Goal: Find specific page/section: Find specific page/section

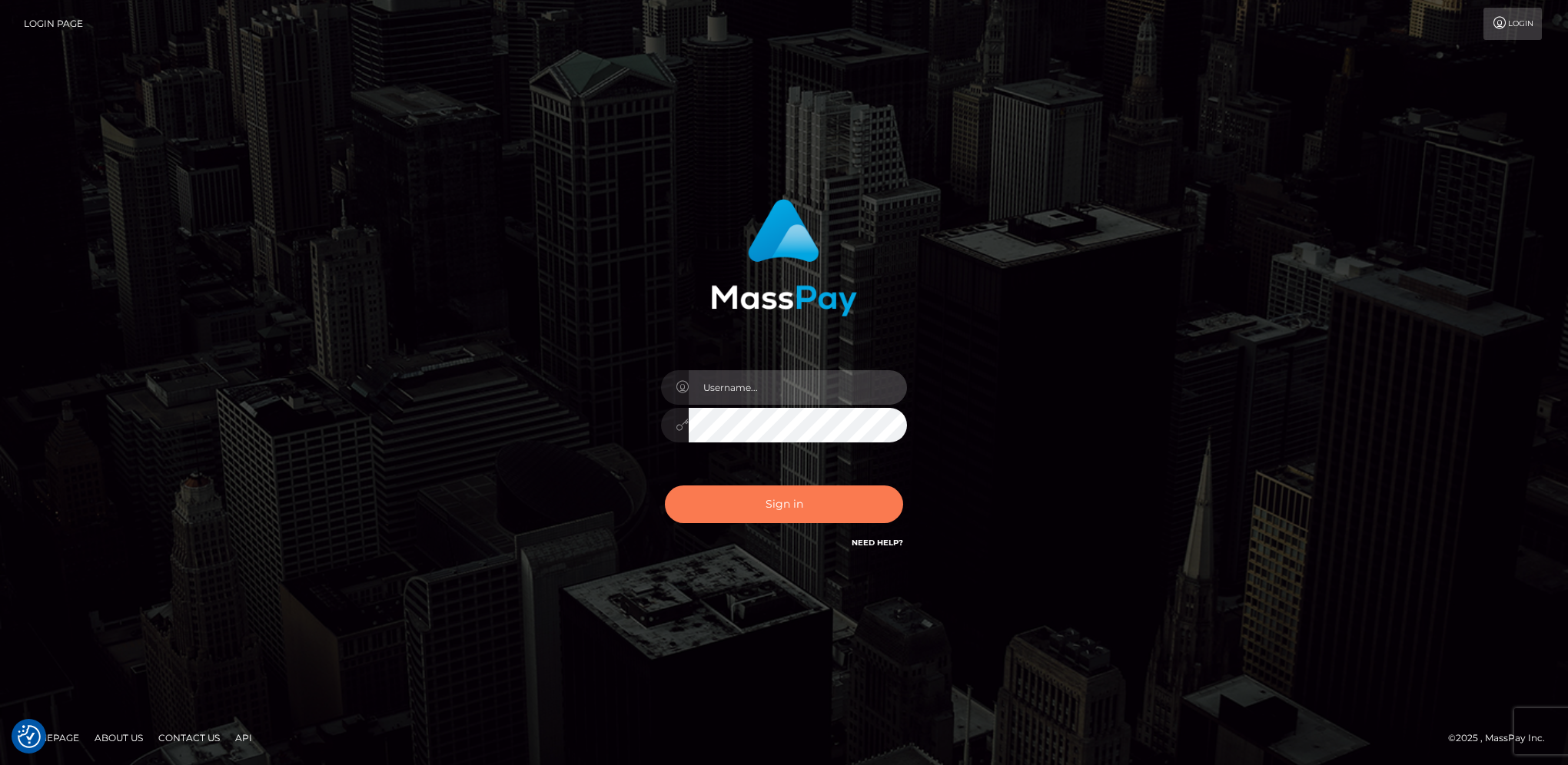
type input "hengland"
click at [870, 503] on button "Sign in" at bounding box center [784, 504] width 239 height 38
type input "hengland"
click at [870, 497] on button "Sign in" at bounding box center [784, 504] width 239 height 38
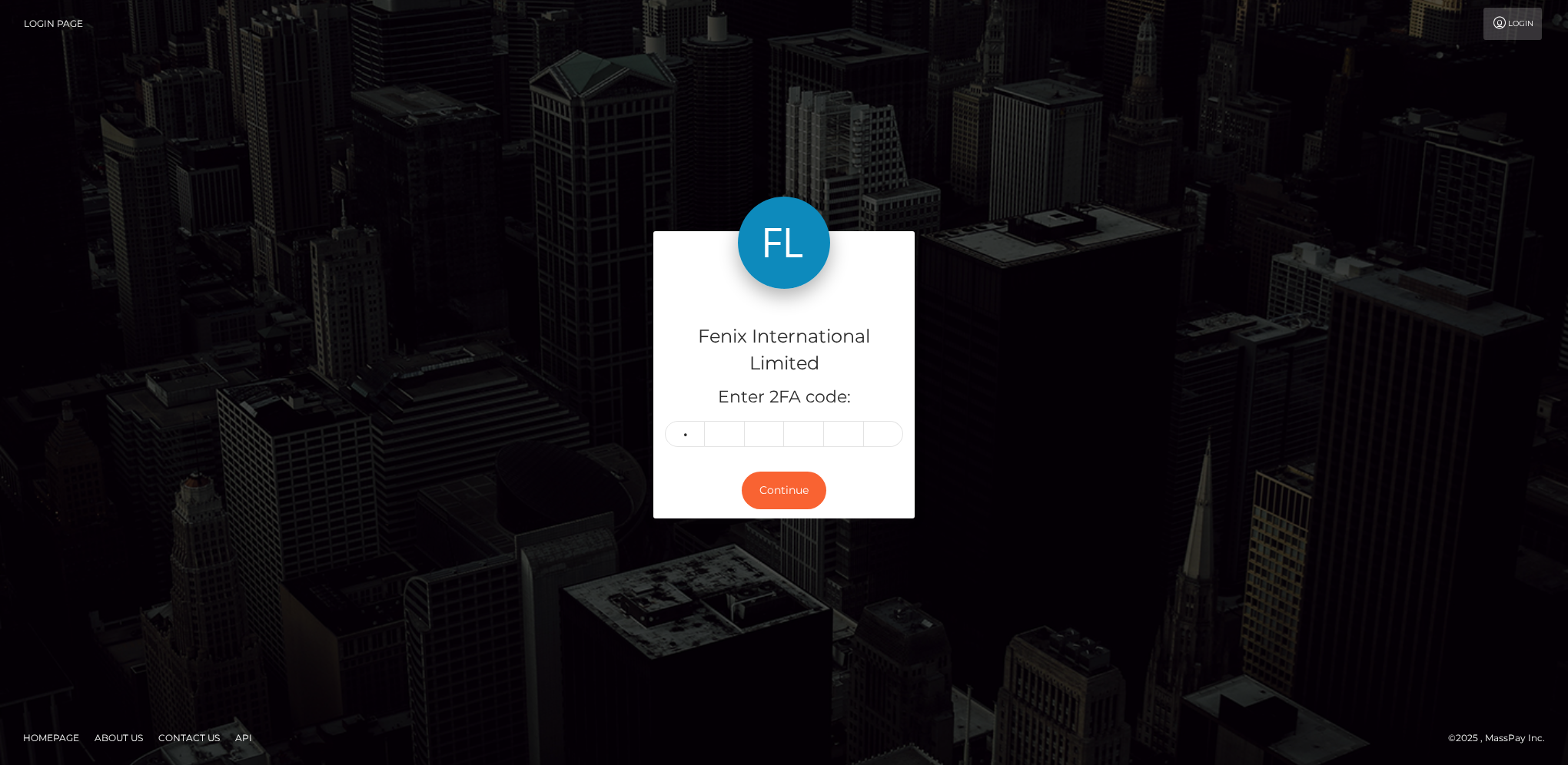
type input "9"
type input "1"
type input "7"
type input "0"
type input "9"
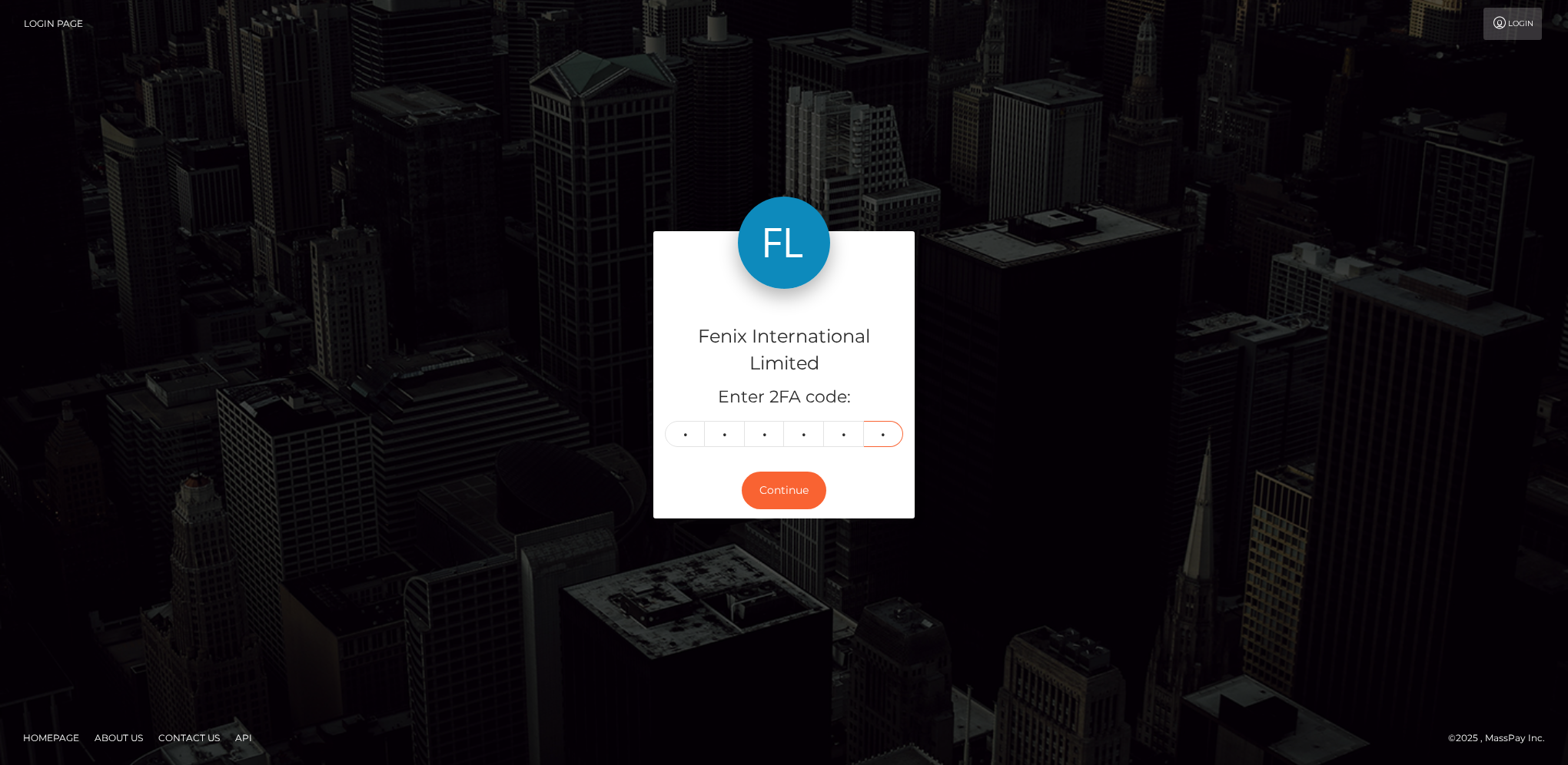
type input "5"
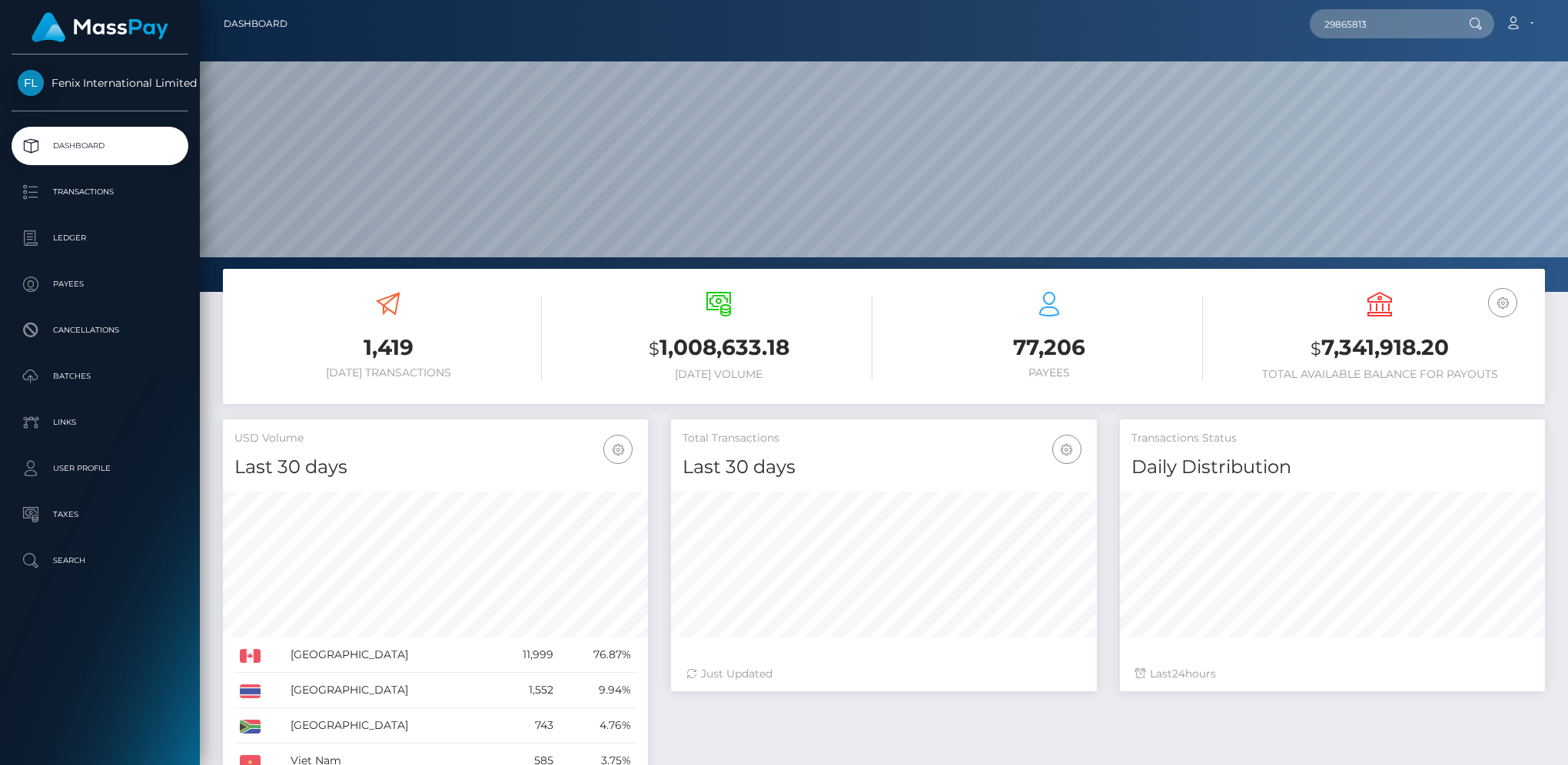
scroll to position [272, 424]
type input "29865813"
click at [1350, 76] on link "Summer Burchert" at bounding box center [1389, 80] width 160 height 28
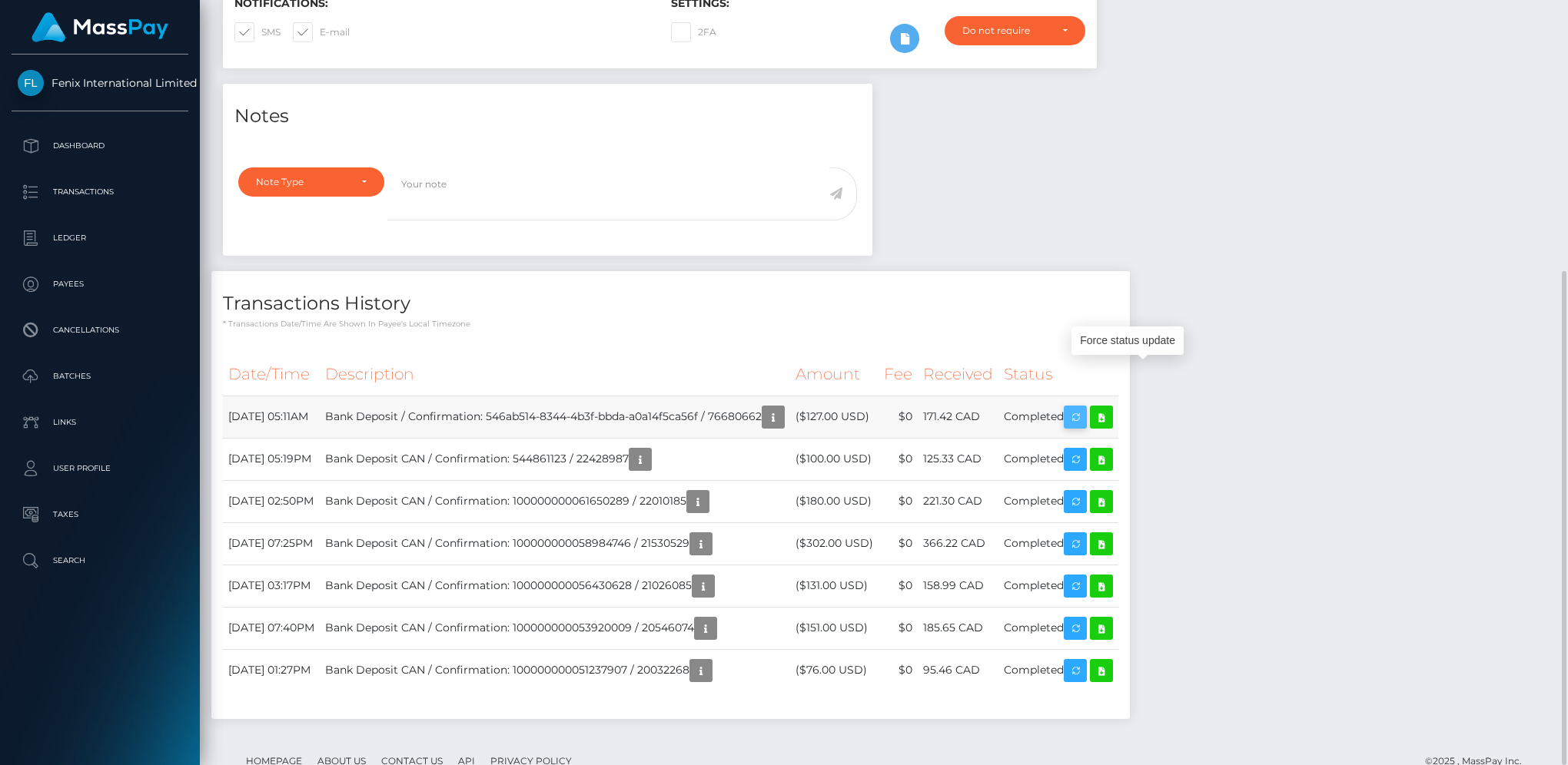
scroll to position [185, 424]
click at [1111, 408] on icon at bounding box center [1101, 418] width 18 height 19
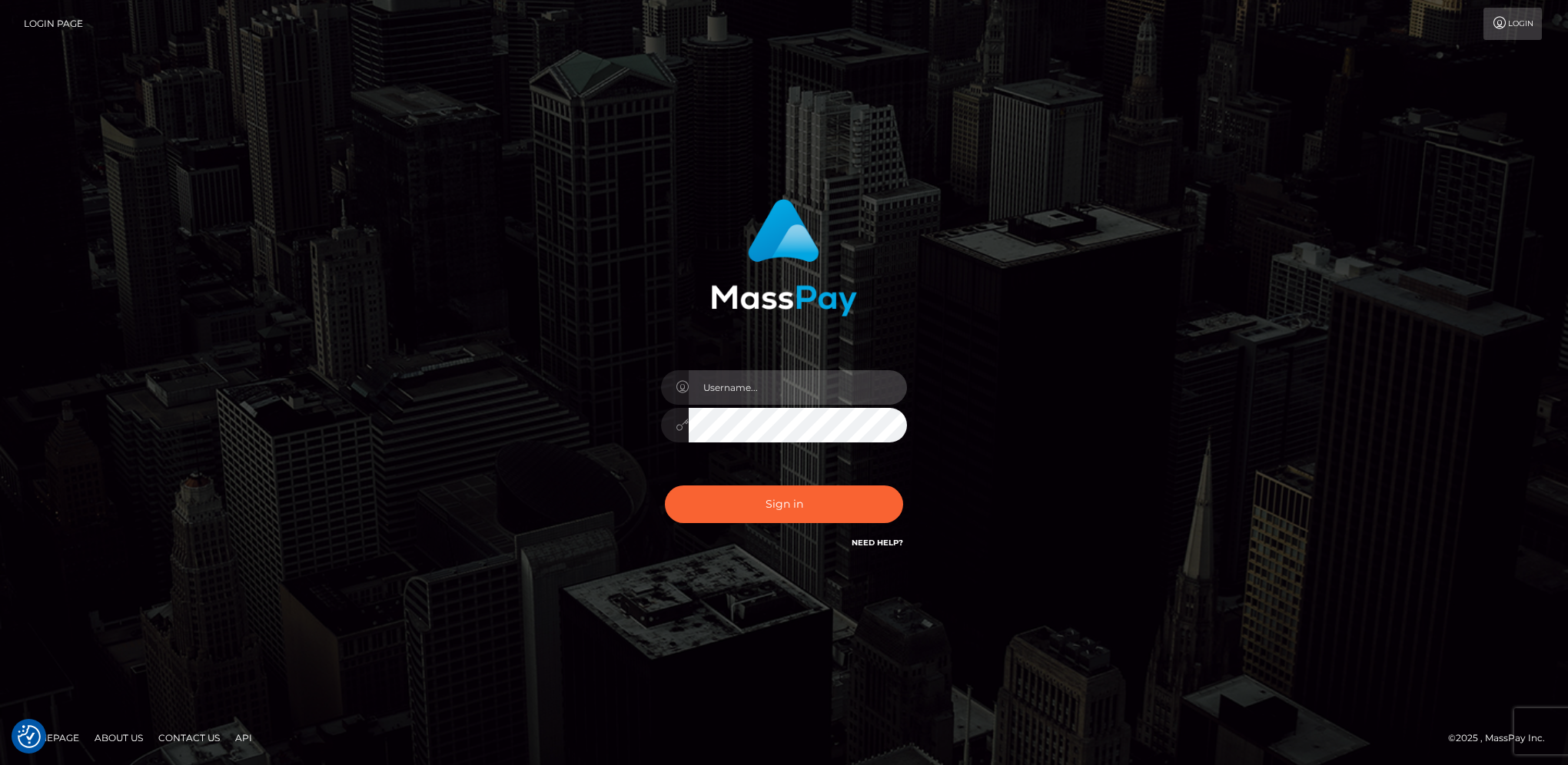
type input "hengland"
click at [837, 499] on button "Sign in" at bounding box center [784, 504] width 239 height 38
type input "hengland"
click at [896, 530] on div "Sign in Need Help?" at bounding box center [784, 510] width 269 height 69
click at [848, 508] on button "Sign in" at bounding box center [784, 504] width 239 height 38
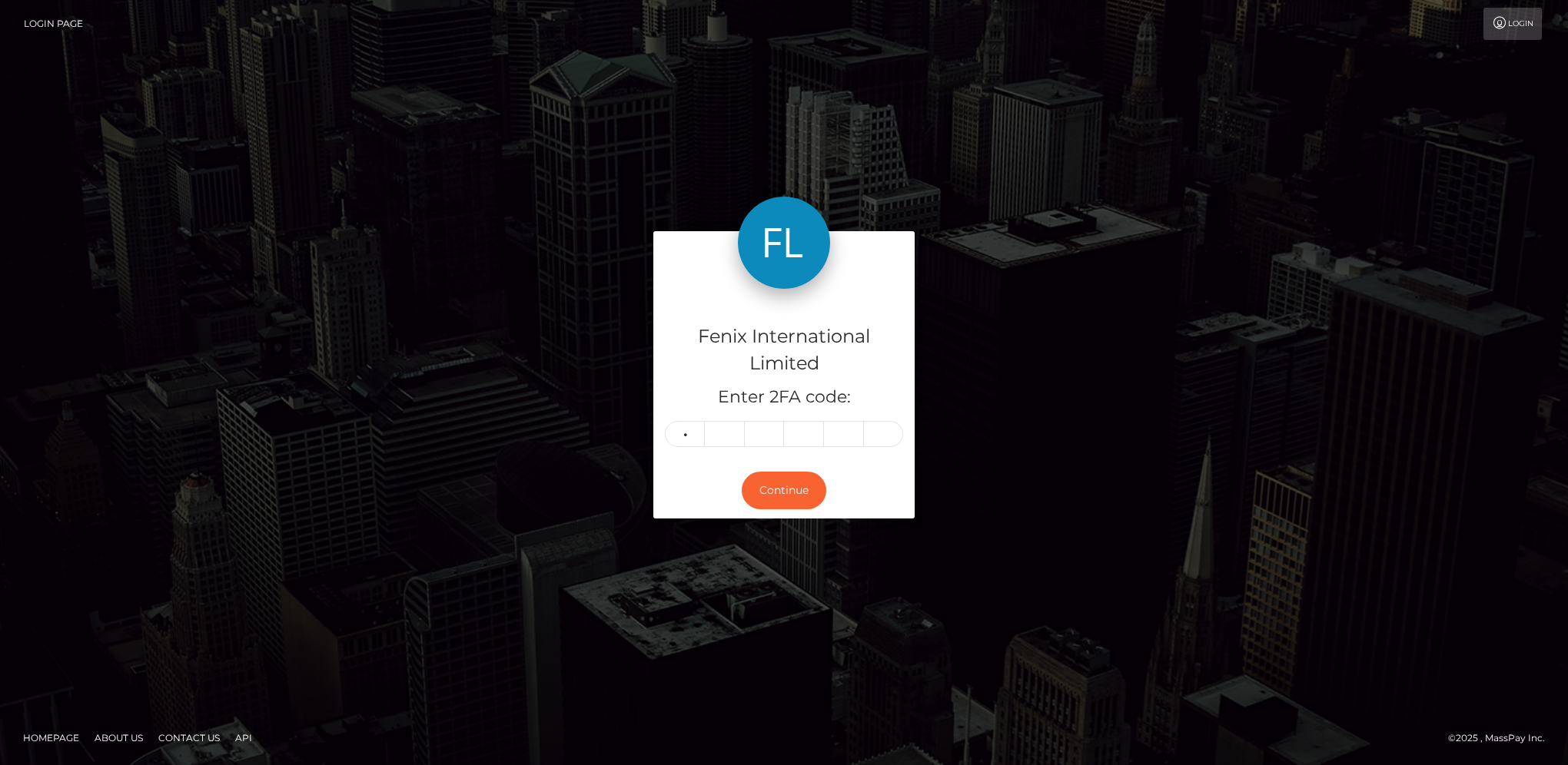
type input "6"
type input "9"
type input "8"
type input "5"
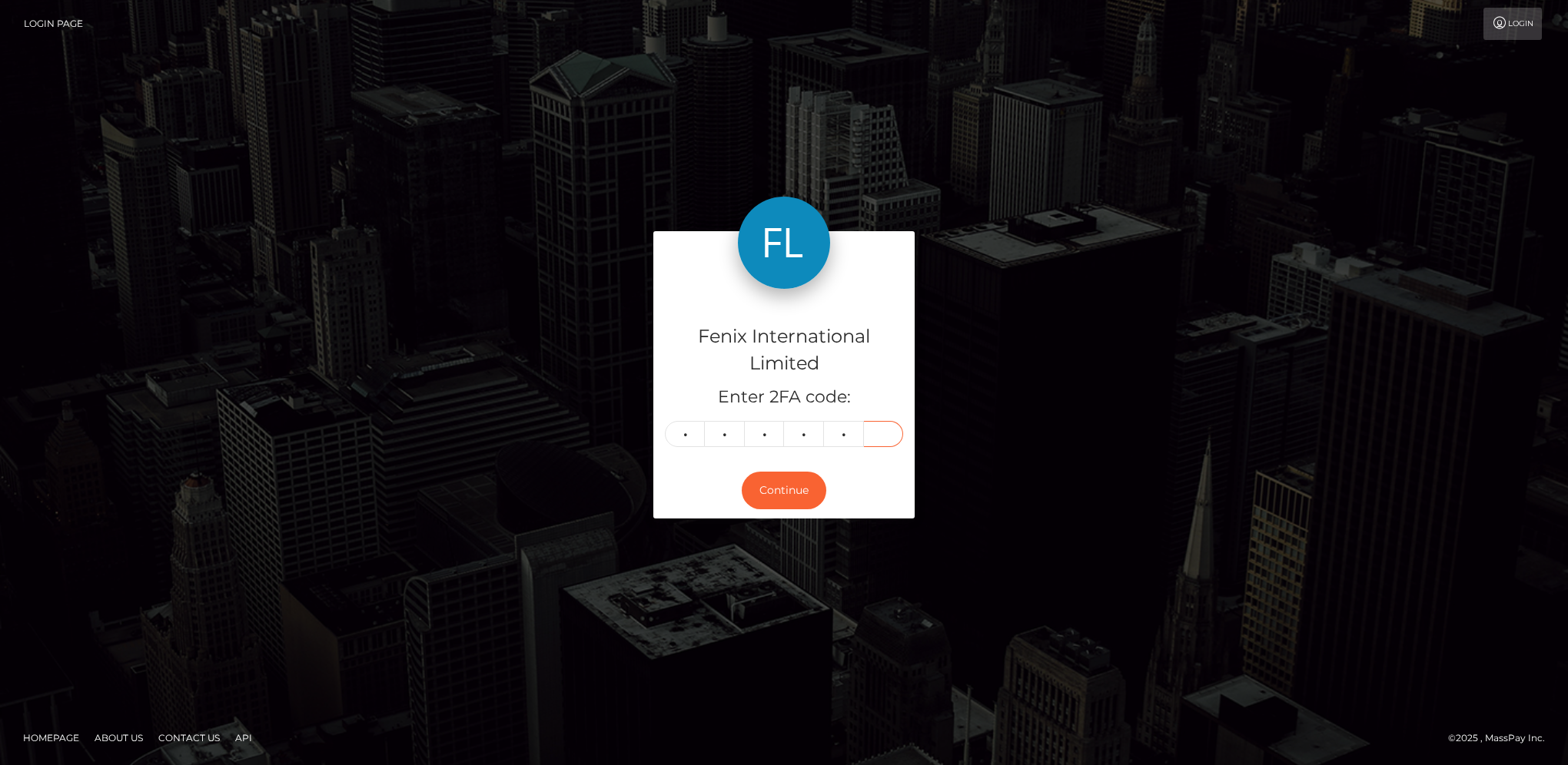
type input "3"
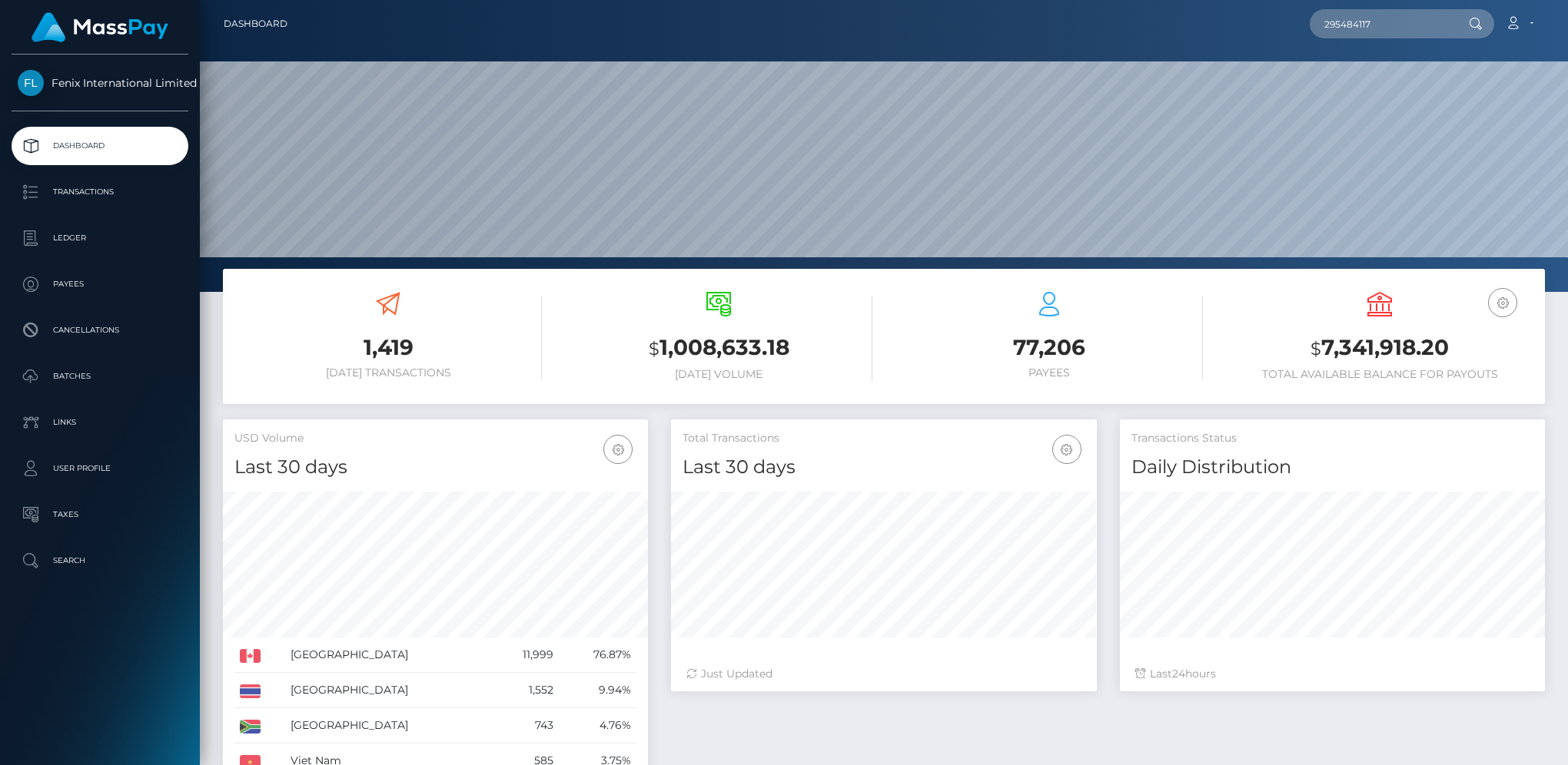
scroll to position [272, 424]
click at [1400, 24] on input "295484117" at bounding box center [1382, 24] width 145 height 29
type input "295484117"
click at [1363, 72] on link "TAHMI FELIX-FACEY" at bounding box center [1371, 80] width 123 height 28
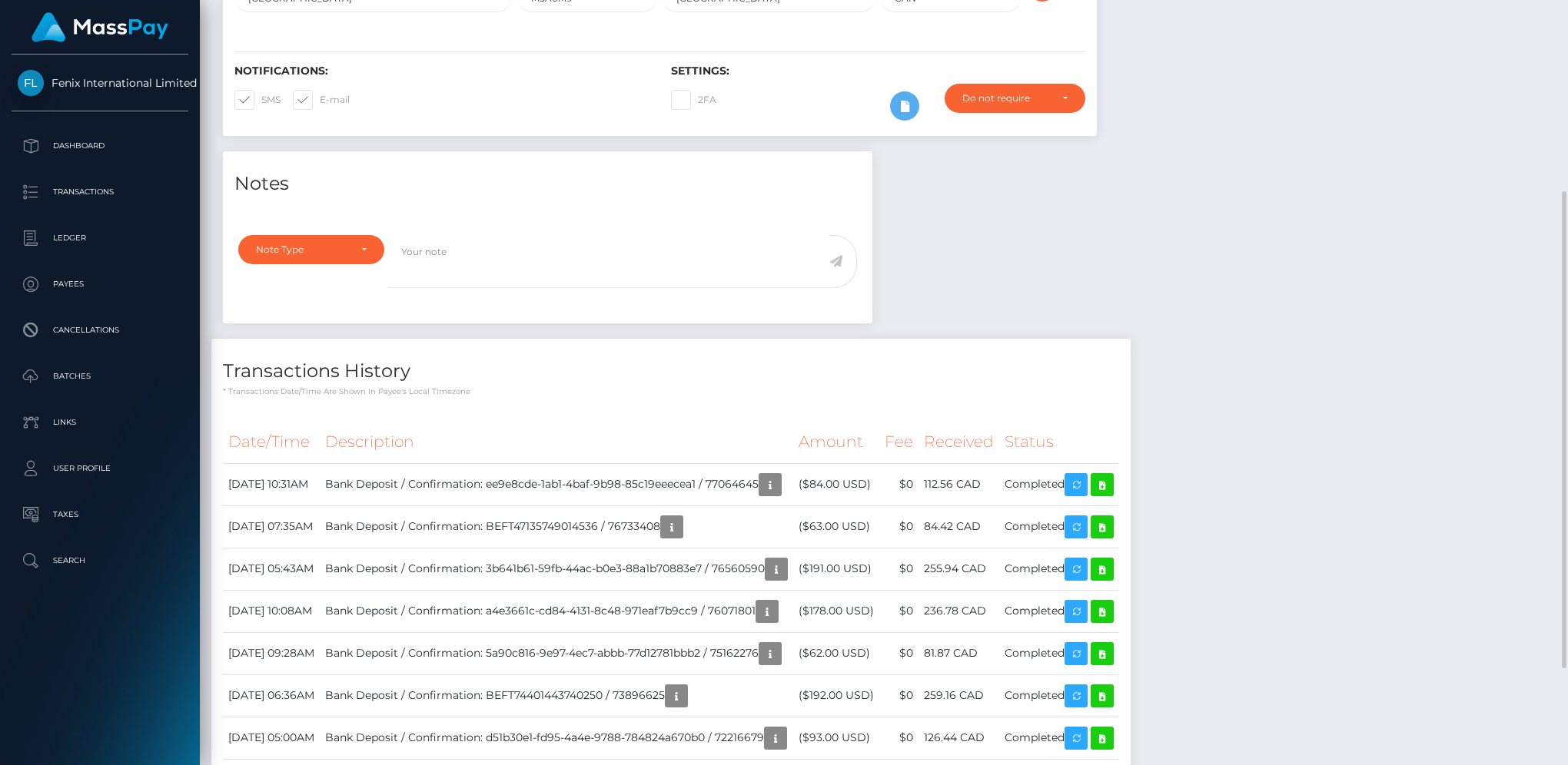
scroll to position [185, 424]
click at [1111, 483] on icon at bounding box center [1102, 485] width 18 height 19
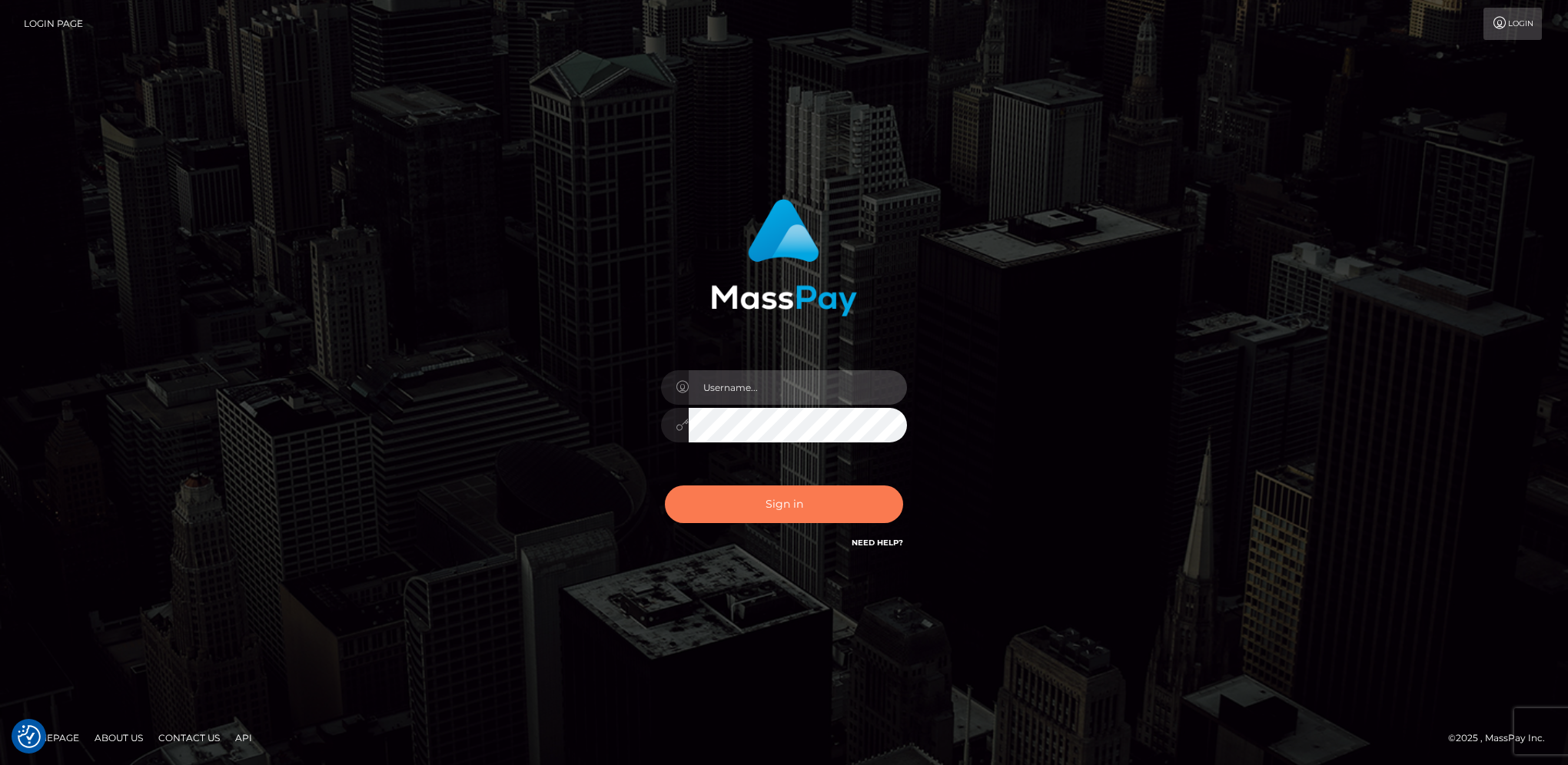
type input "hengland"
click at [836, 520] on button "Sign in" at bounding box center [784, 504] width 239 height 38
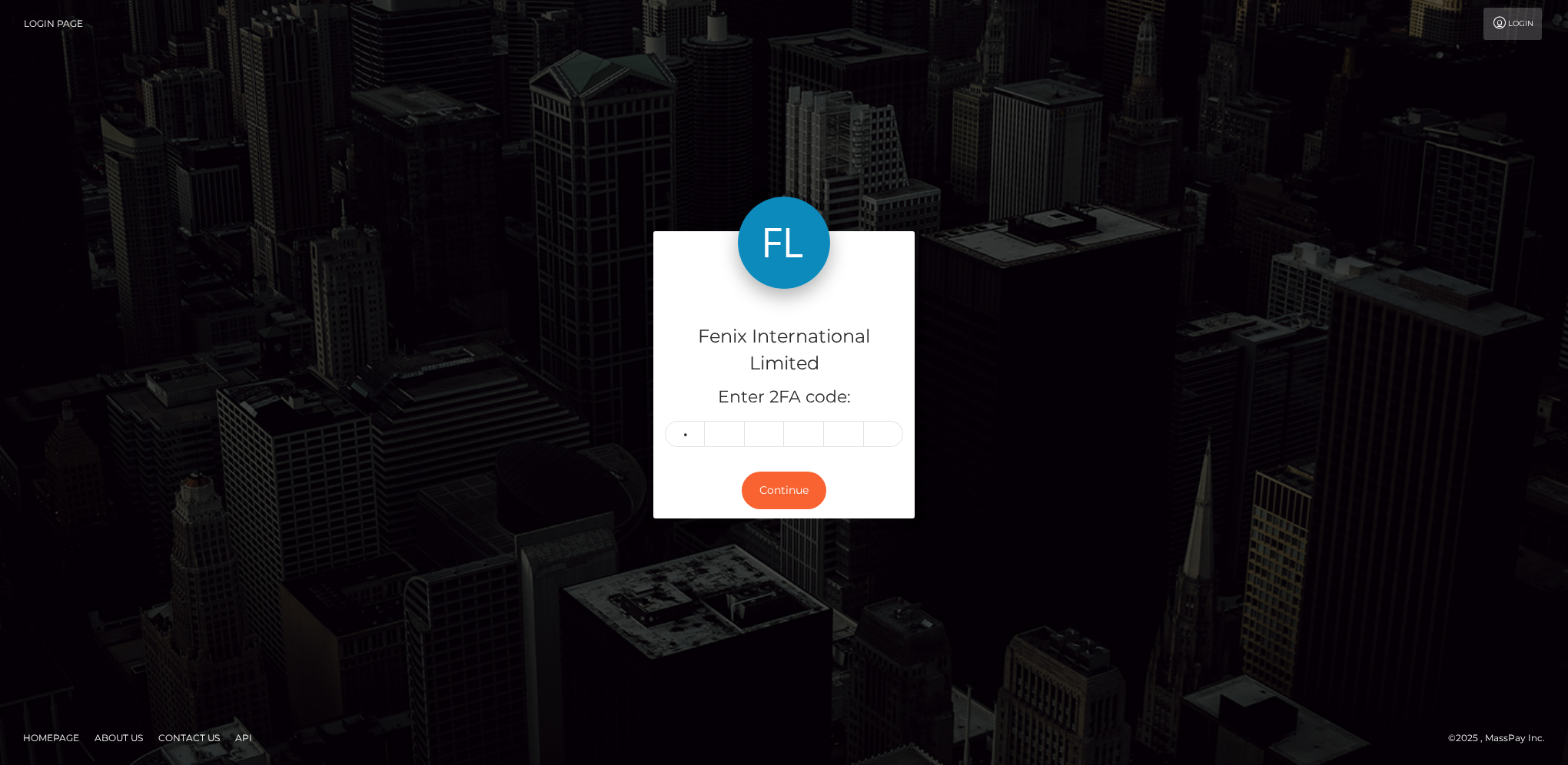
type input "8"
type input "5"
type input "3"
type input "6"
type input "0"
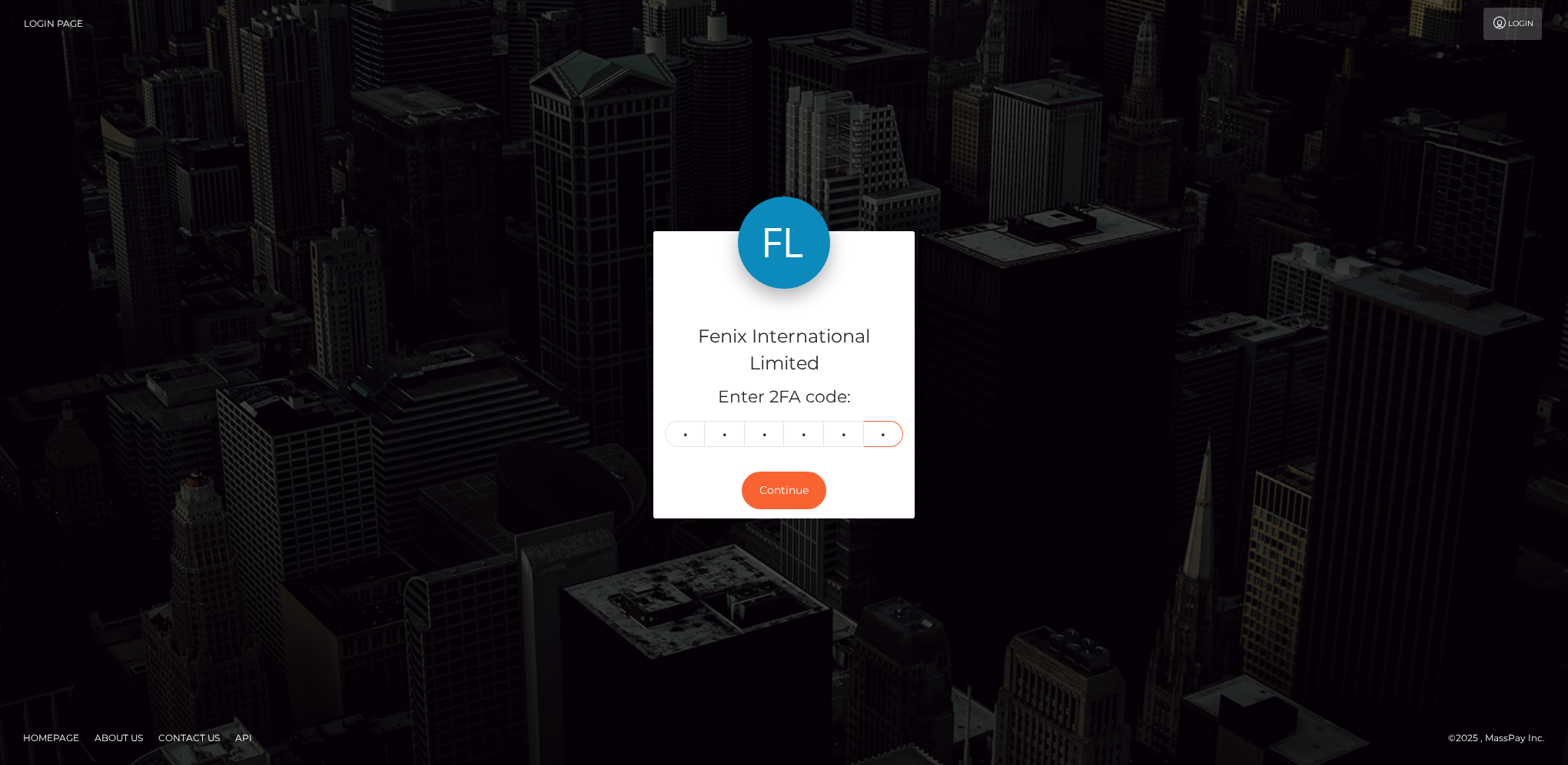
type input "1"
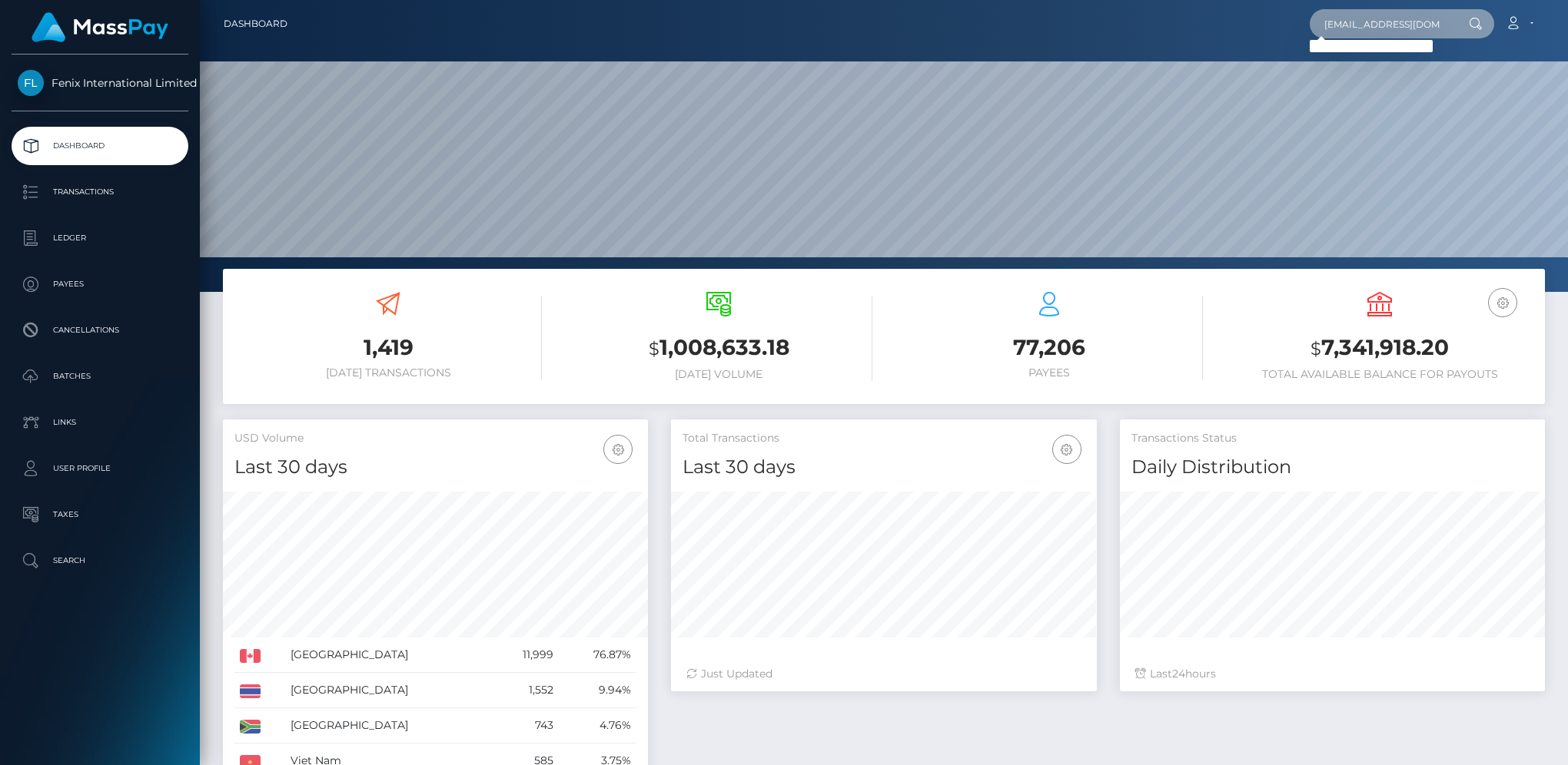
click at [1364, 21] on input "vanilla4banana@gmail.com" at bounding box center [1382, 24] width 145 height 29
paste input "393652245"
type input "393652245"
